Goal: Task Accomplishment & Management: Complete application form

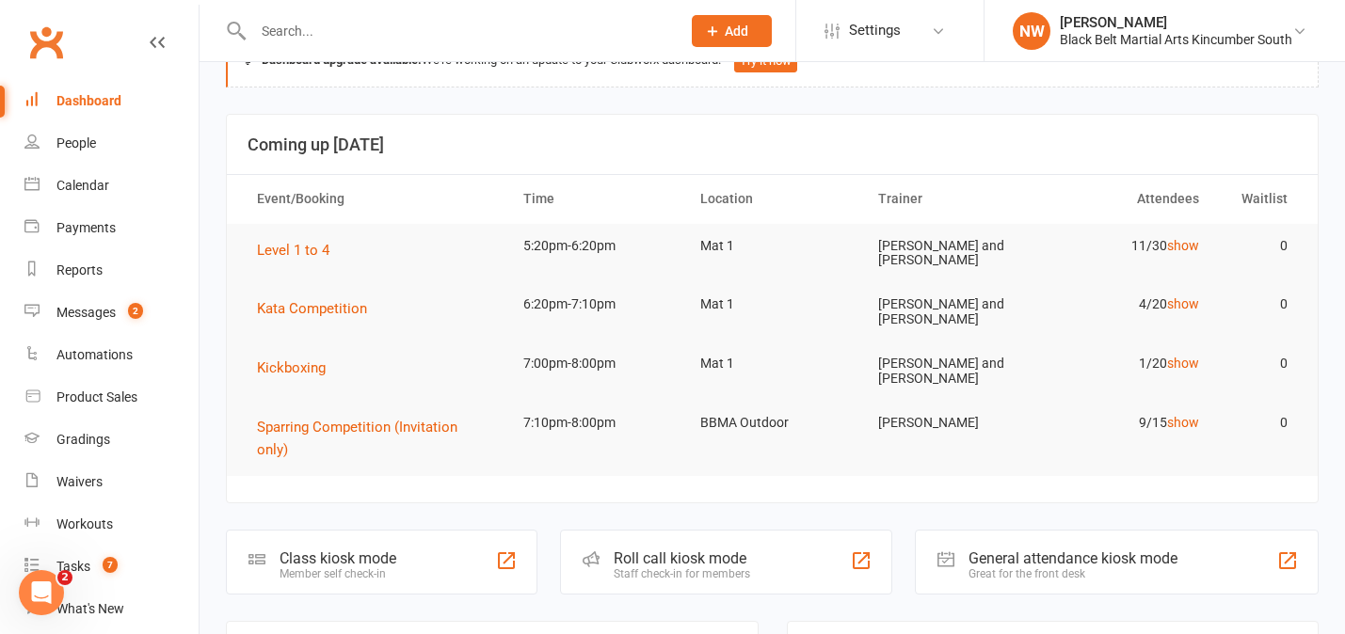
scroll to position [24, 0]
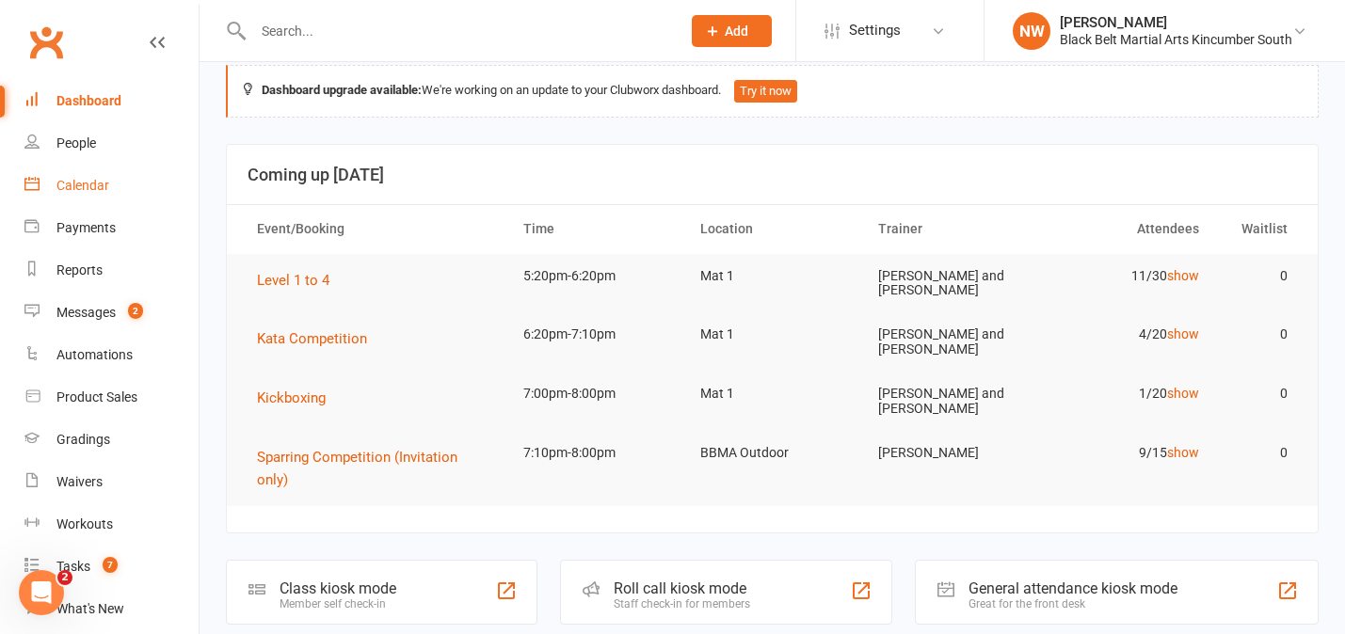
click at [97, 184] on div "Calendar" at bounding box center [82, 185] width 53 height 15
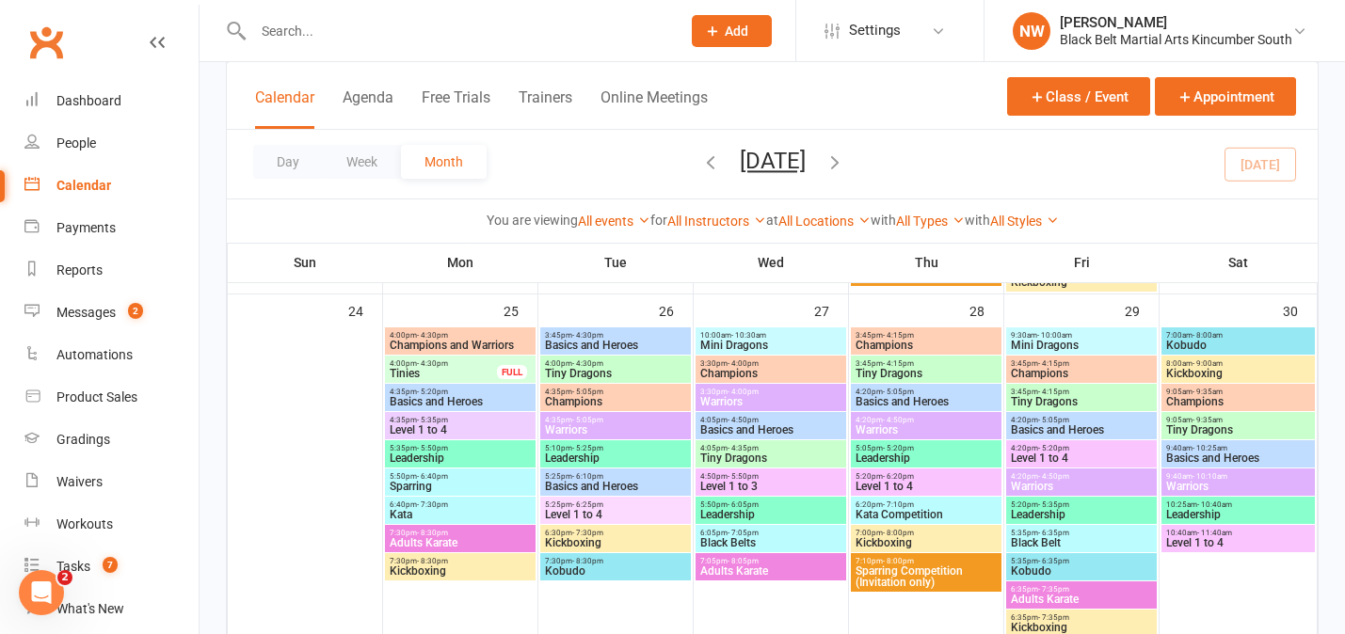
scroll to position [1856, 0]
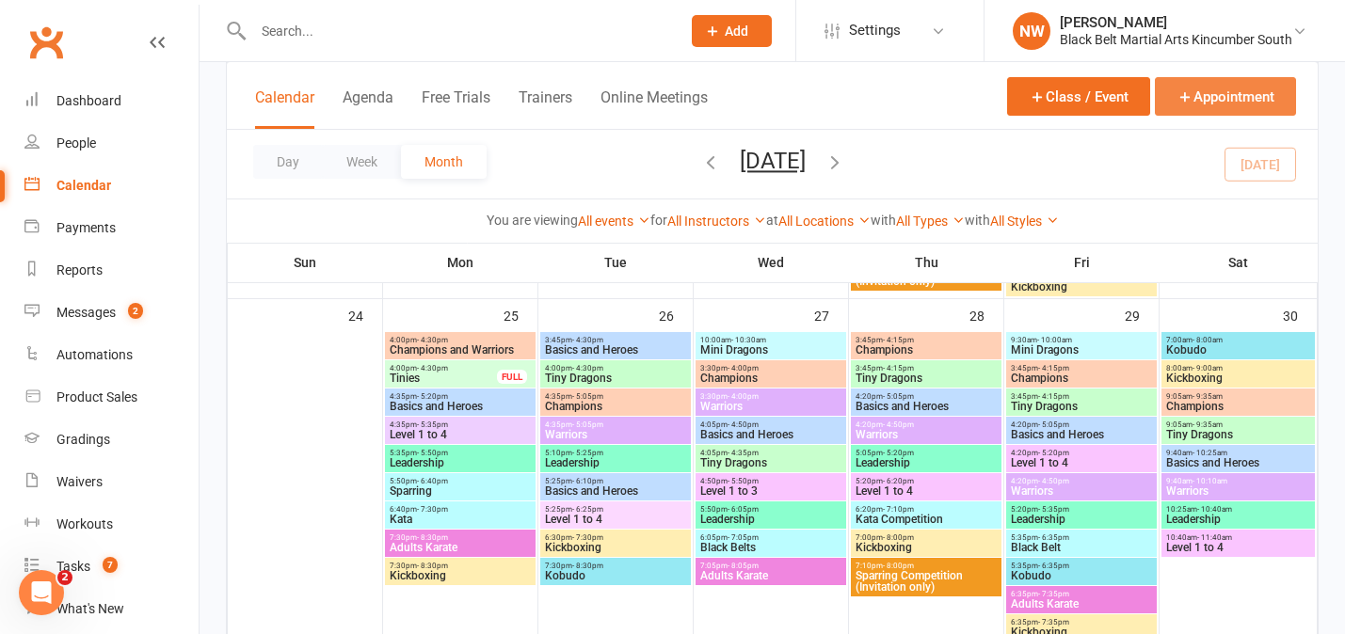
click at [1225, 93] on button "Appointment" at bounding box center [1225, 96] width 141 height 39
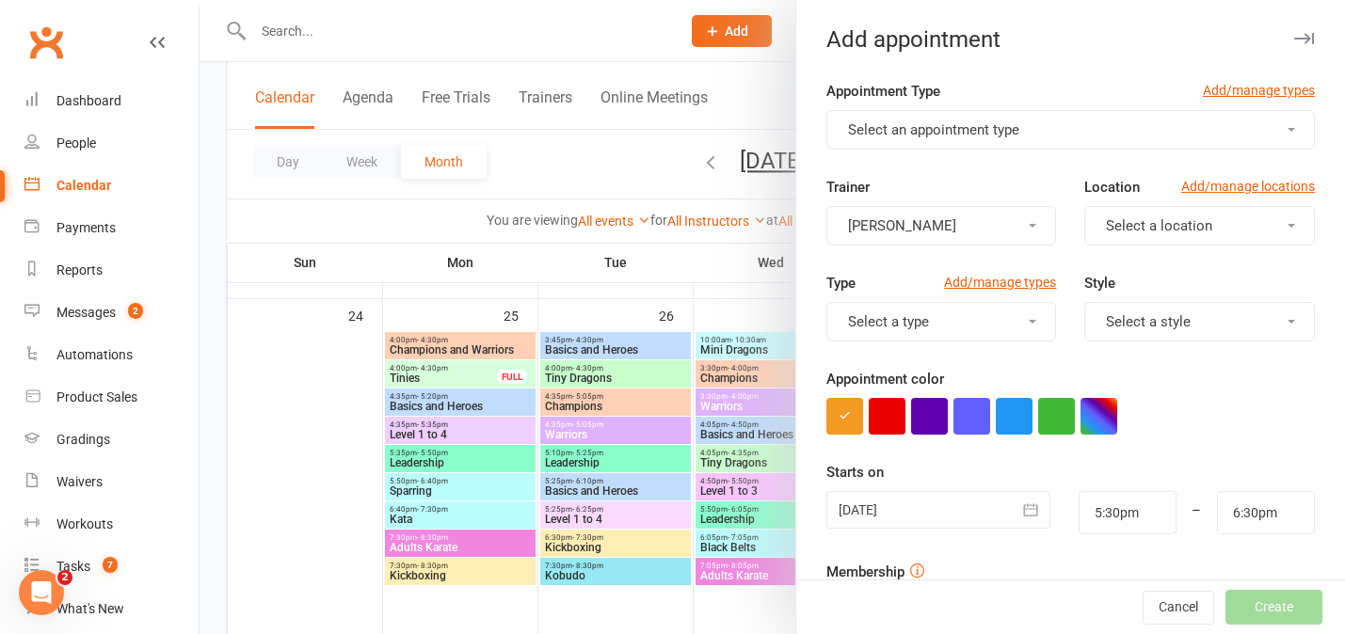
click at [212, 203] on div at bounding box center [771, 317] width 1145 height 634
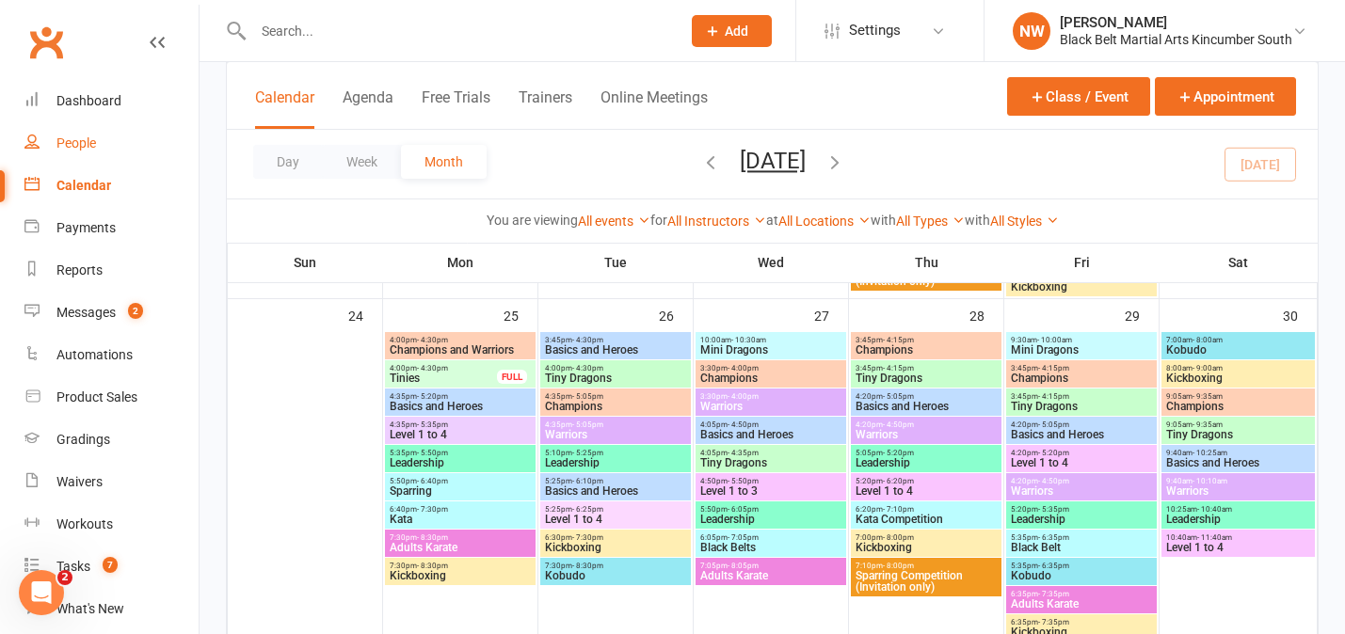
click at [86, 143] on div "People" at bounding box center [76, 142] width 40 height 15
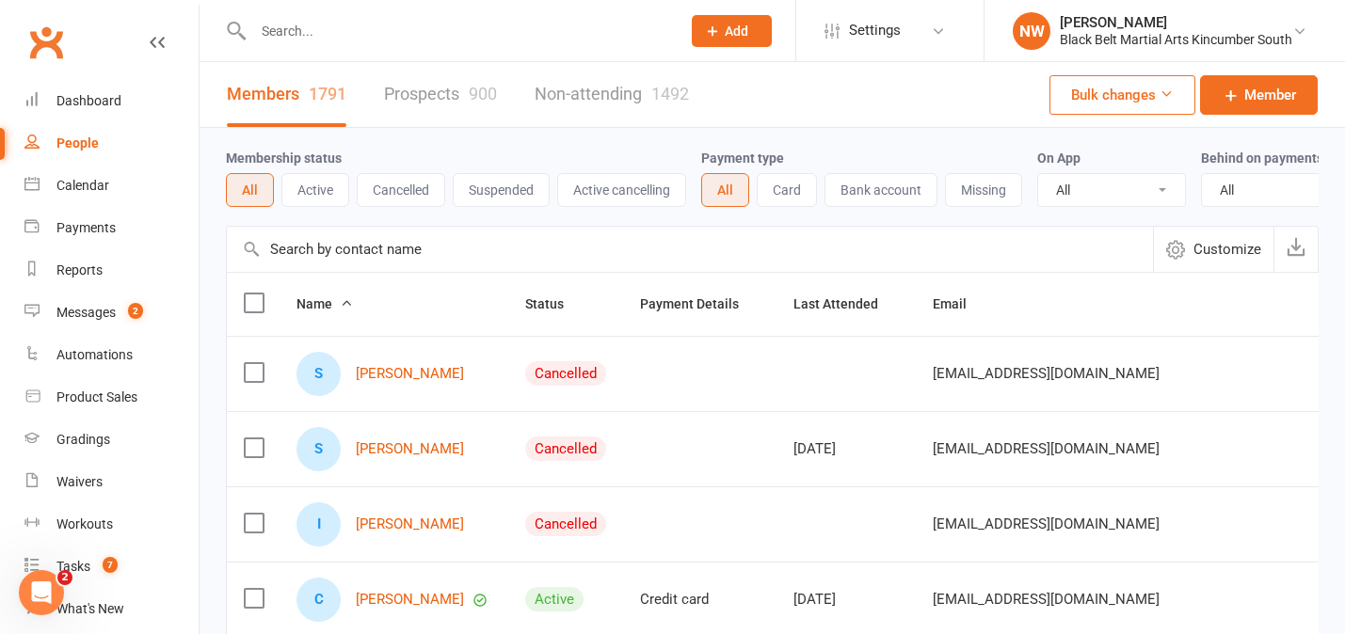
click at [710, 23] on icon at bounding box center [712, 31] width 17 height 17
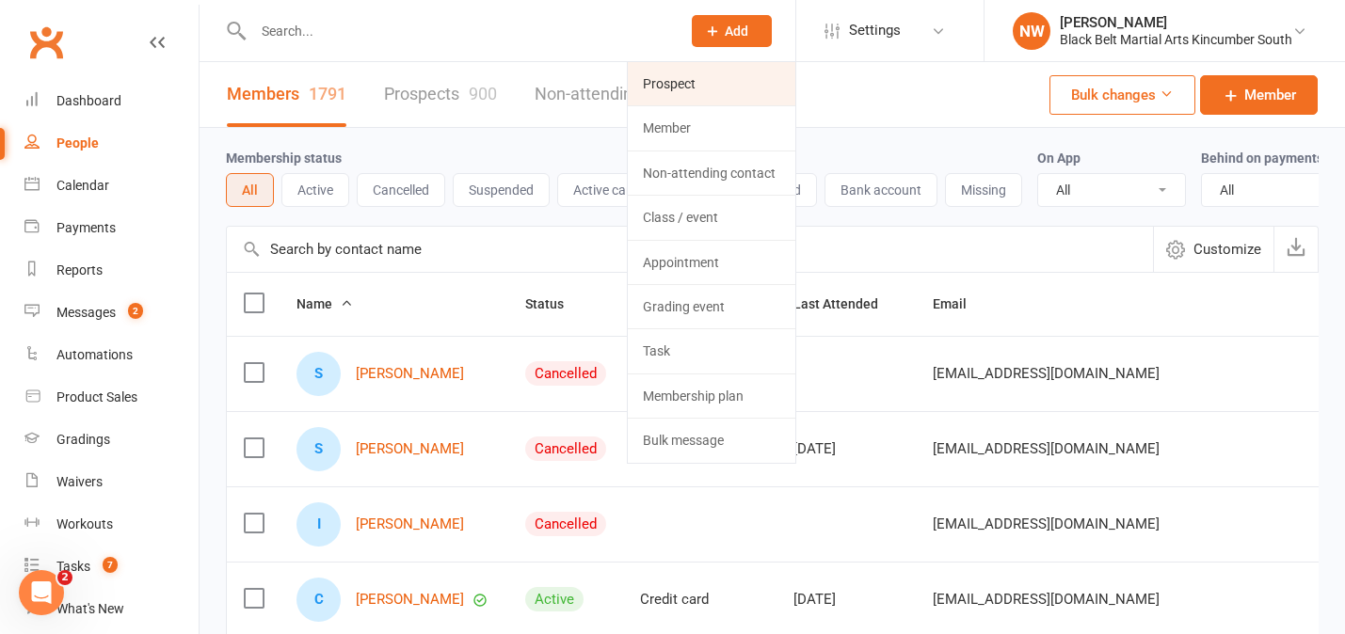
click at [686, 81] on link "Prospect" at bounding box center [711, 83] width 167 height 43
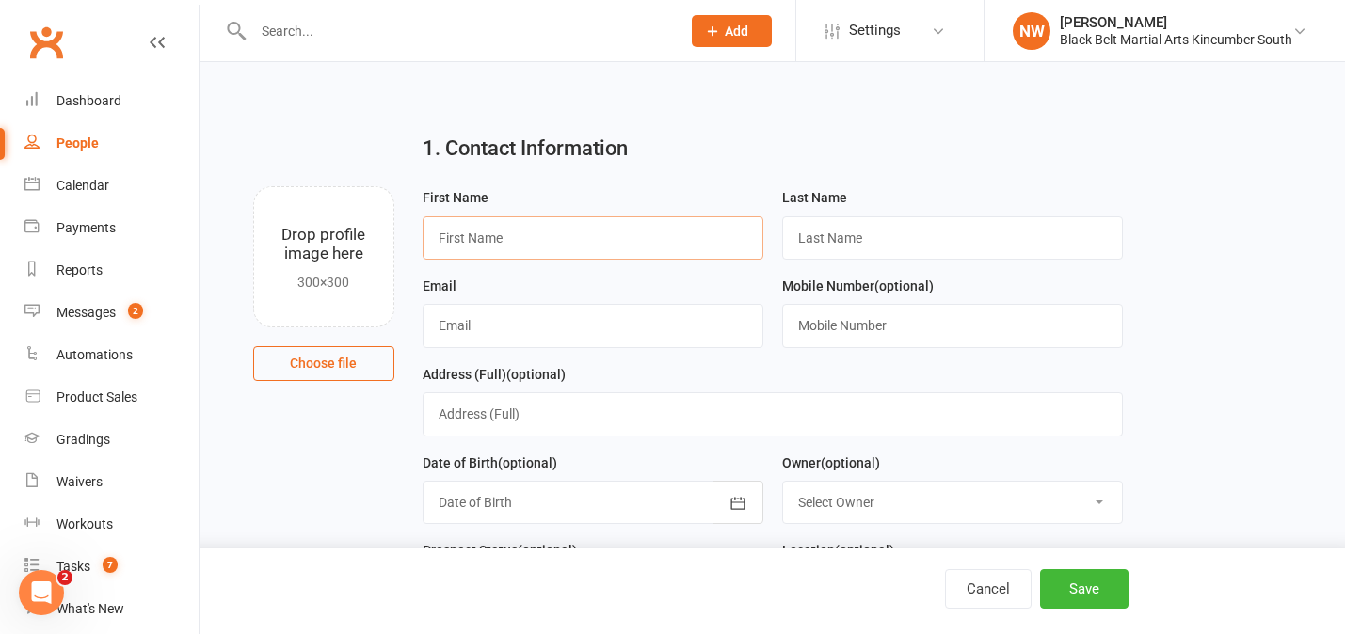
click at [518, 236] on input "text" at bounding box center [592, 237] width 341 height 43
type input "Koa"
type input "Sinnerton"
click at [491, 325] on input "text" at bounding box center [592, 325] width 341 height 43
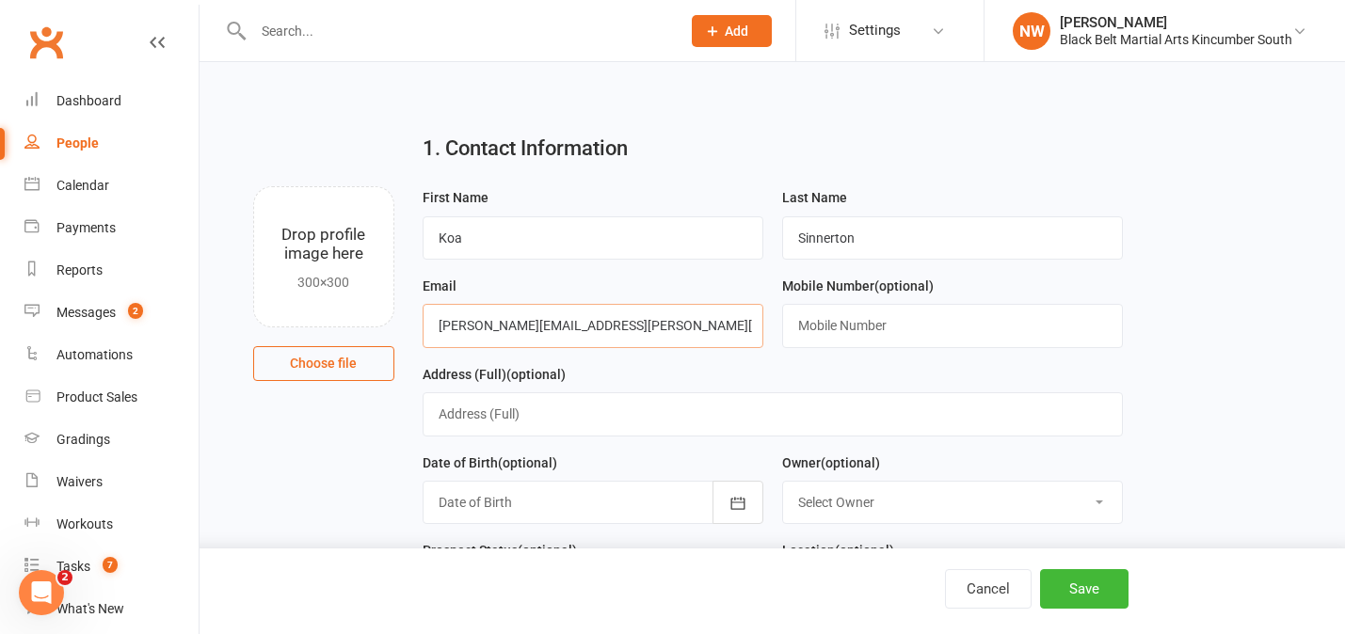
type input "[PERSON_NAME][EMAIL_ADDRESS][PERSON_NAME][DOMAIN_NAME]"
type input "0407494219"
click at [1220, 358] on main "1. Contact Information Drop profile image here 300×300 Choose file First Name K…" at bounding box center [772, 608] width 1092 height 978
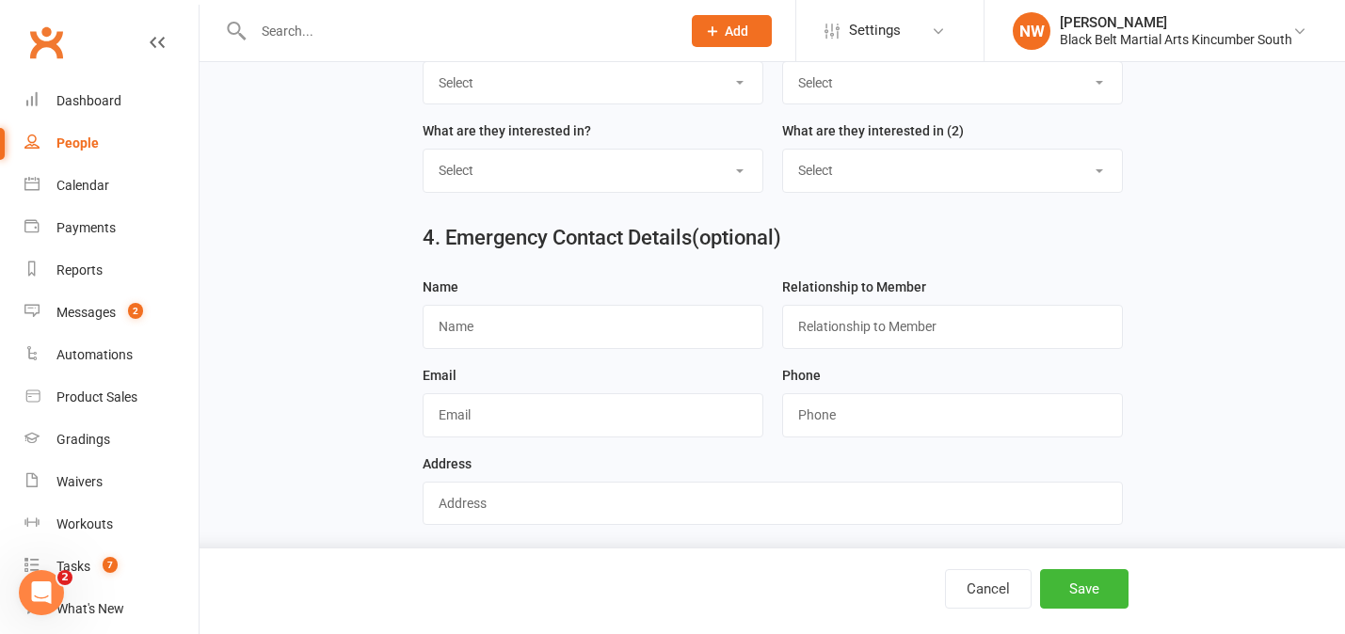
scroll to position [836, 0]
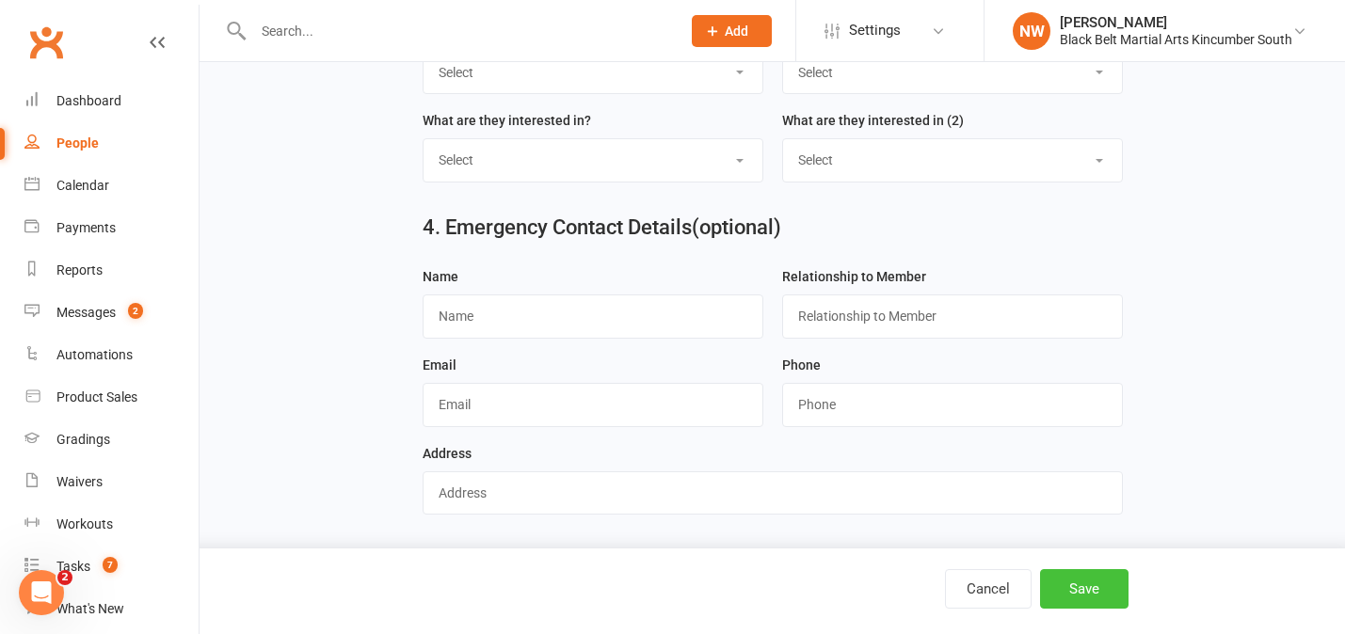
click at [1096, 593] on button "Save" at bounding box center [1084, 589] width 88 height 40
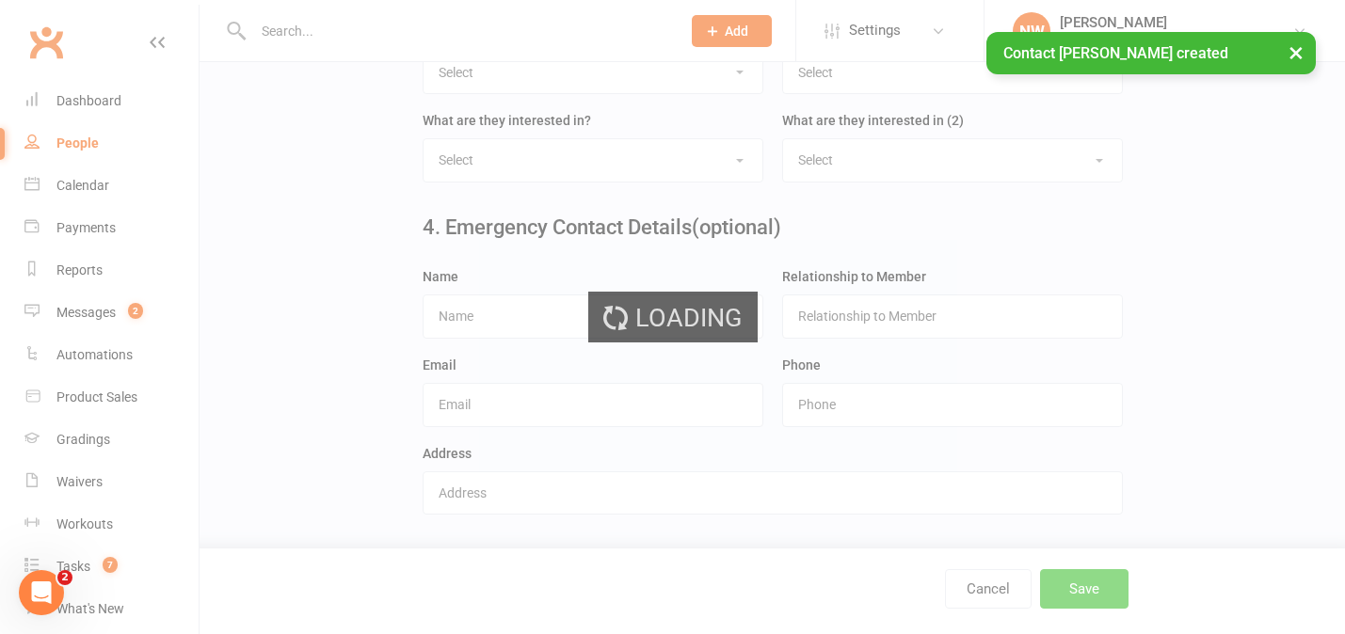
scroll to position [0, 0]
